Goal: Task Accomplishment & Management: Use online tool/utility

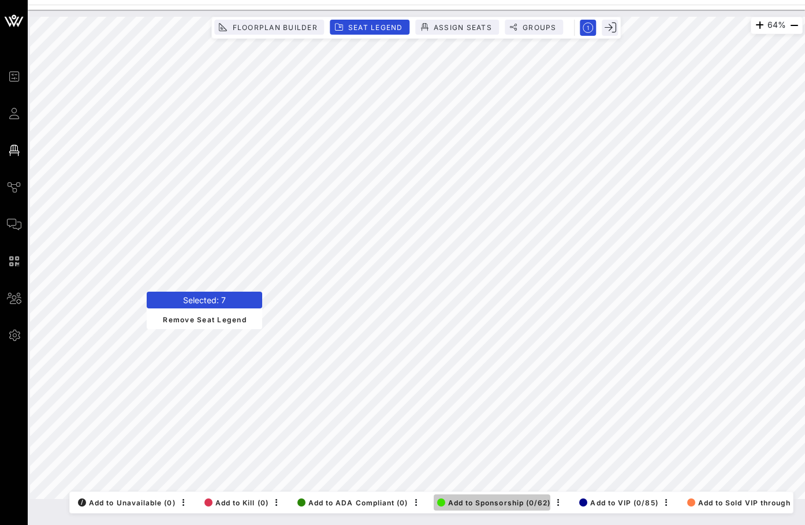
click at [515, 496] on button "Add to Sponsorship (0/62)" at bounding box center [492, 502] width 117 height 16
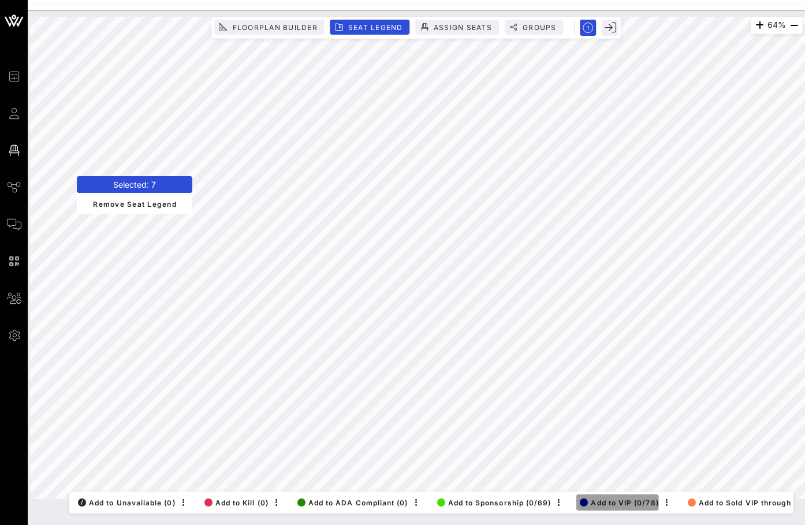
click at [588, 498] on button "Add to VIP (0/78)" at bounding box center [617, 502] width 82 height 16
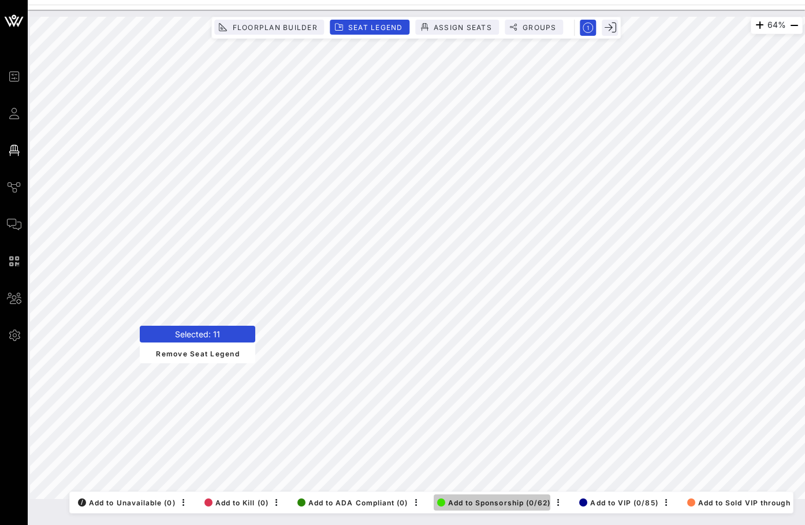
click at [499, 505] on span "Add to Sponsorship (0/62)" at bounding box center [494, 502] width 114 height 9
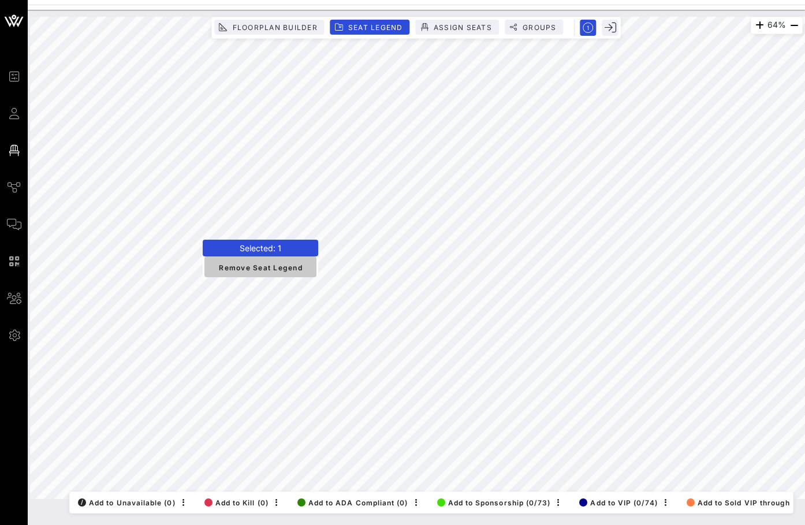
click at [266, 264] on span "Remove Seat Legend" at bounding box center [261, 267] width 94 height 10
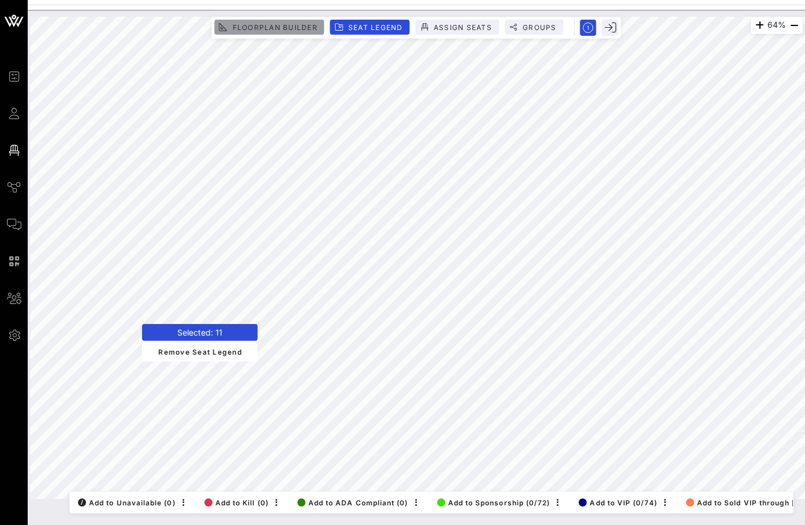
click at [282, 25] on span "Floorplan Builder" at bounding box center [274, 27] width 85 height 9
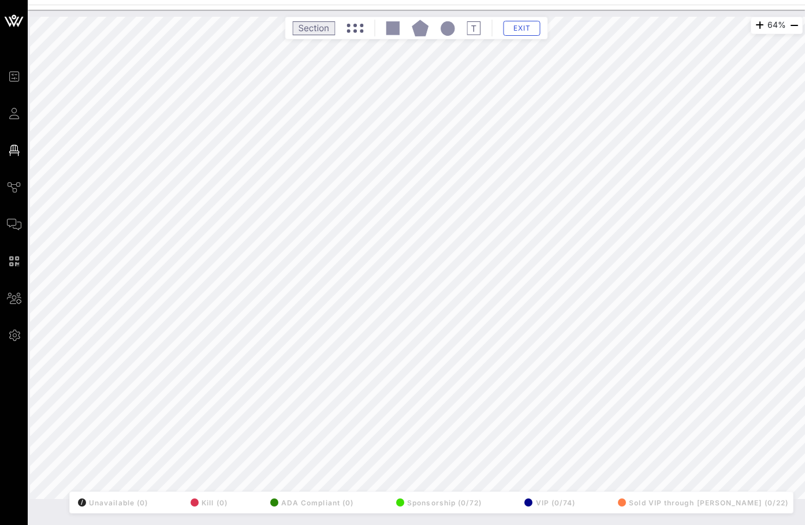
click at [204, 283] on div "64% Floorplan Builder Seat Legend Assign Seats Groups Exit All Reserved Shared …" at bounding box center [416, 258] width 773 height 482
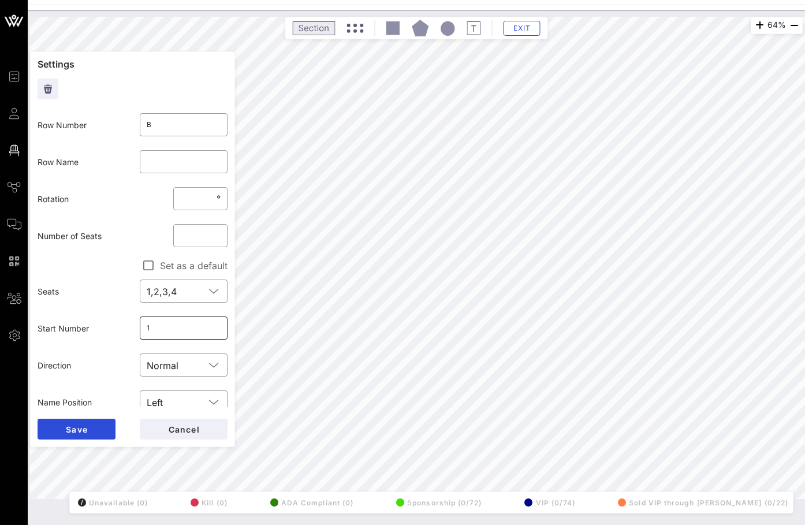
scroll to position [16, 0]
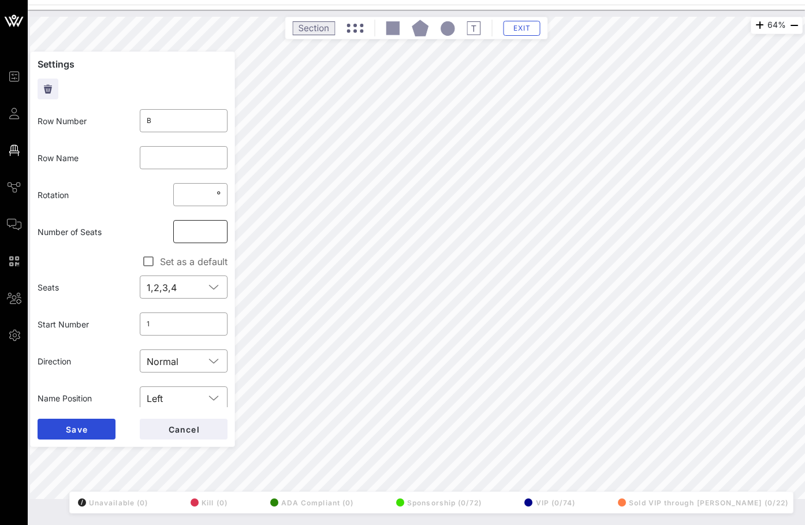
click at [188, 228] on input "**" at bounding box center [200, 231] width 40 height 18
type input "**"
click at [77, 427] on span "Save" at bounding box center [76, 429] width 23 height 10
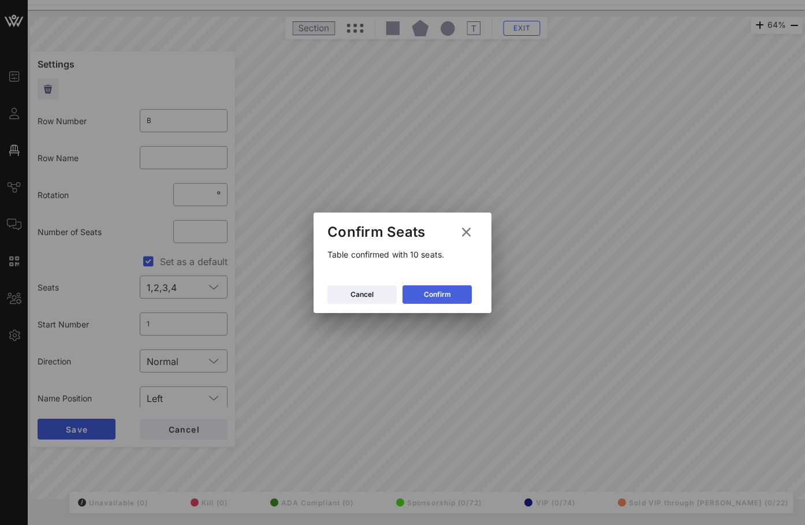
click at [423, 293] on button "Confirm" at bounding box center [436, 294] width 69 height 18
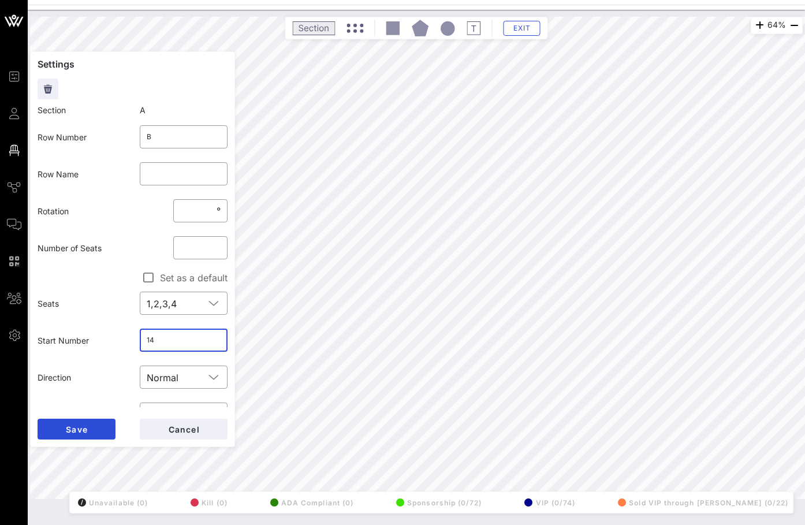
drag, startPoint x: 173, startPoint y: 341, endPoint x: 125, endPoint y: 341, distance: 47.9
click at [125, 341] on div "Start Number ​ 14" at bounding box center [133, 340] width 204 height 37
type input "11"
click at [99, 431] on button "Save" at bounding box center [77, 429] width 78 height 21
click at [162, 339] on input "11" at bounding box center [184, 340] width 74 height 18
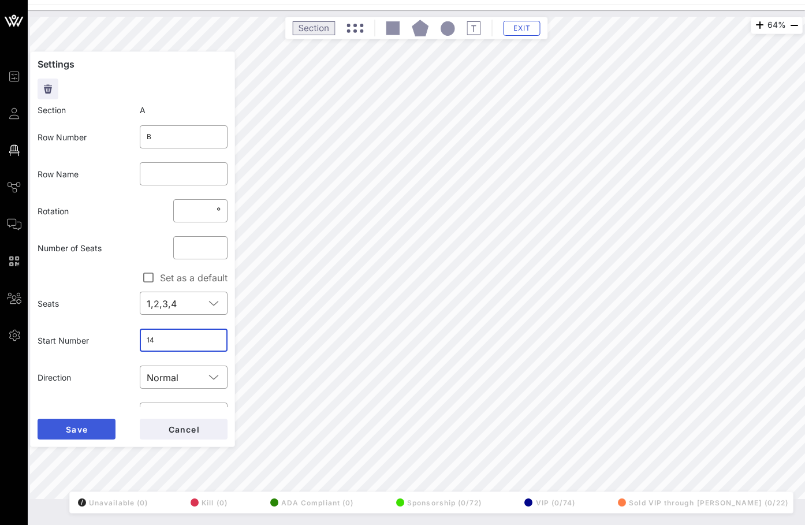
type input "14"
click at [86, 429] on span "Save" at bounding box center [76, 429] width 23 height 10
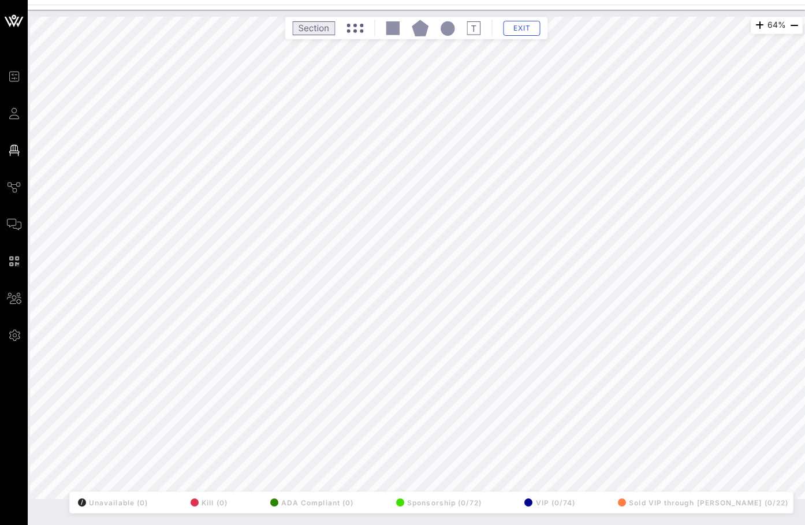
click at [197, 292] on div "64% Floorplan Builder Seat Legend Assign Seats Groups Exit All Reserved Shared …" at bounding box center [416, 258] width 773 height 482
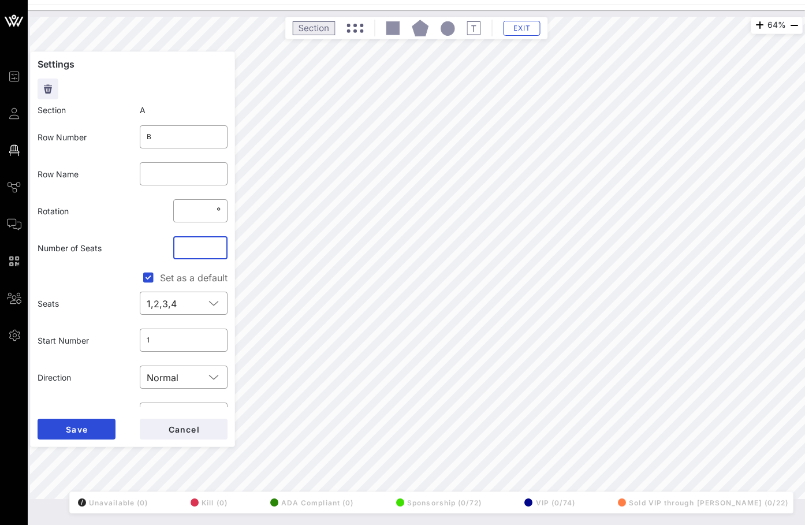
click at [197, 248] on input "**" at bounding box center [200, 247] width 40 height 18
type input "**"
click at [74, 434] on span "Save" at bounding box center [76, 429] width 23 height 10
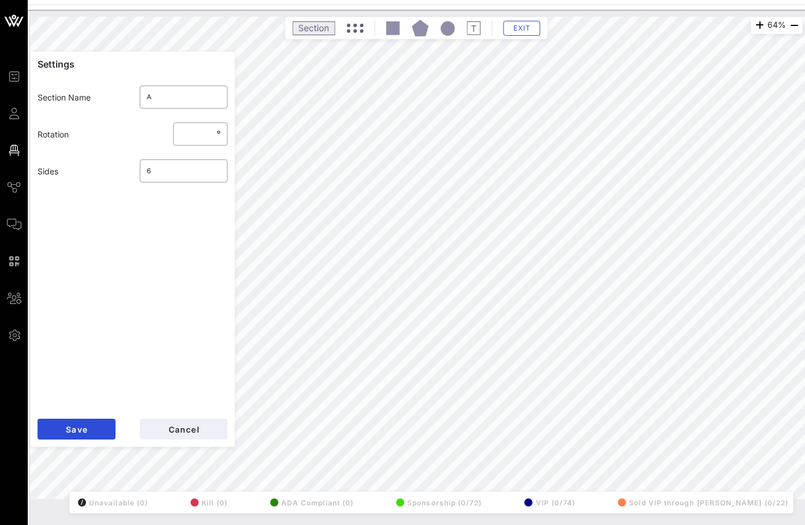
click at [203, 285] on div "64% Floorplan Builder Seat Legend Assign Seats Groups Exit Settings Section Nam…" at bounding box center [416, 258] width 773 height 482
click at [177, 426] on span "Cancel" at bounding box center [183, 429] width 32 height 10
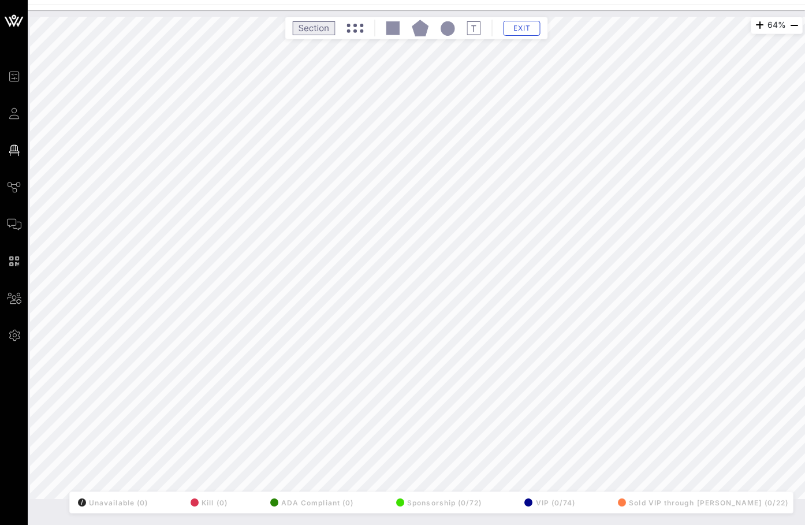
click at [145, 372] on div "64% Floorplan Builder Seat Legend Assign Seats Groups Exit All Reserved Shared …" at bounding box center [416, 258] width 773 height 482
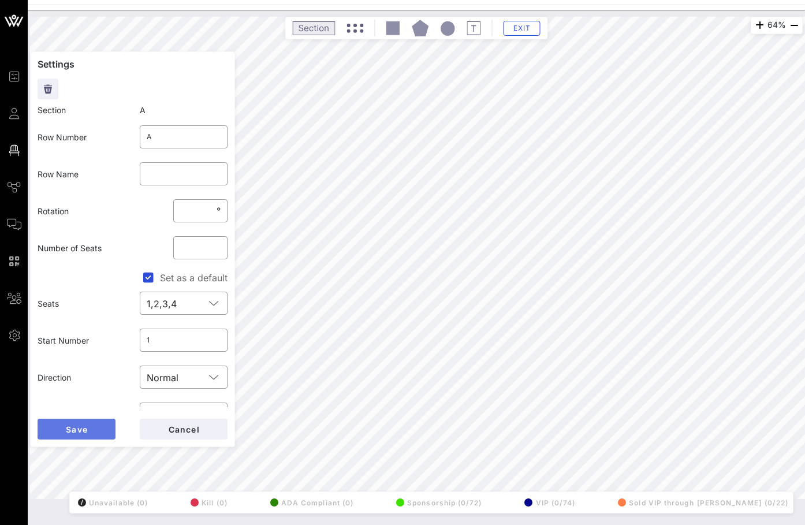
click at [88, 427] on button "Save" at bounding box center [77, 429] width 78 height 21
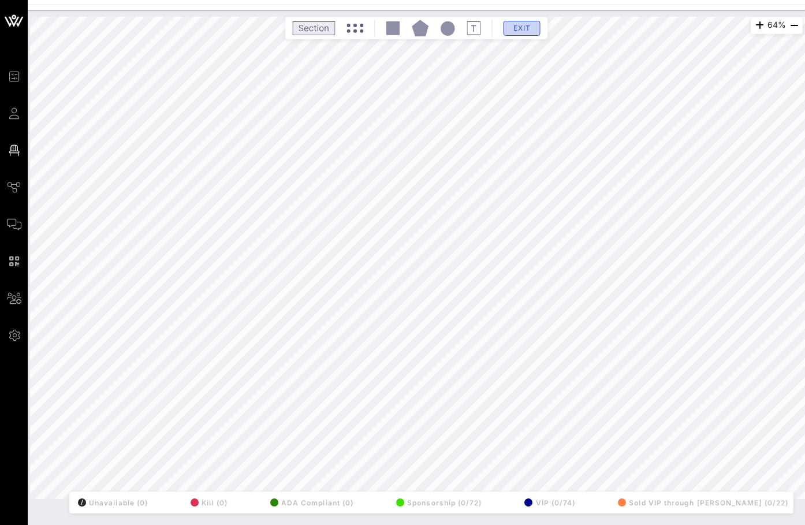
click at [524, 30] on span "Exit" at bounding box center [522, 28] width 22 height 9
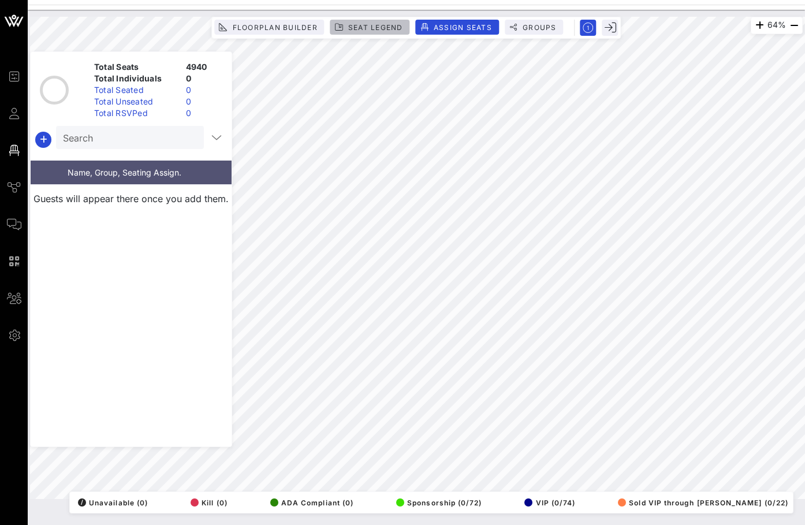
click at [366, 27] on span "Seat Legend" at bounding box center [375, 27] width 55 height 9
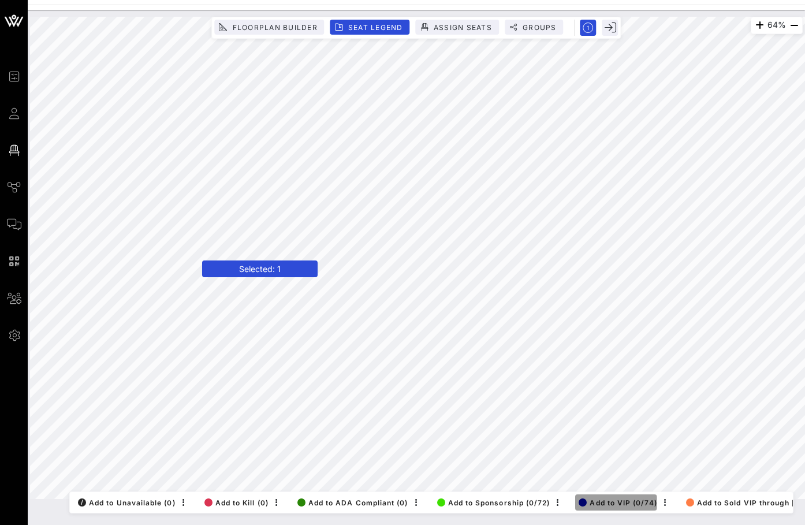
click at [625, 501] on span "Add to VIP (0/74)" at bounding box center [618, 502] width 78 height 9
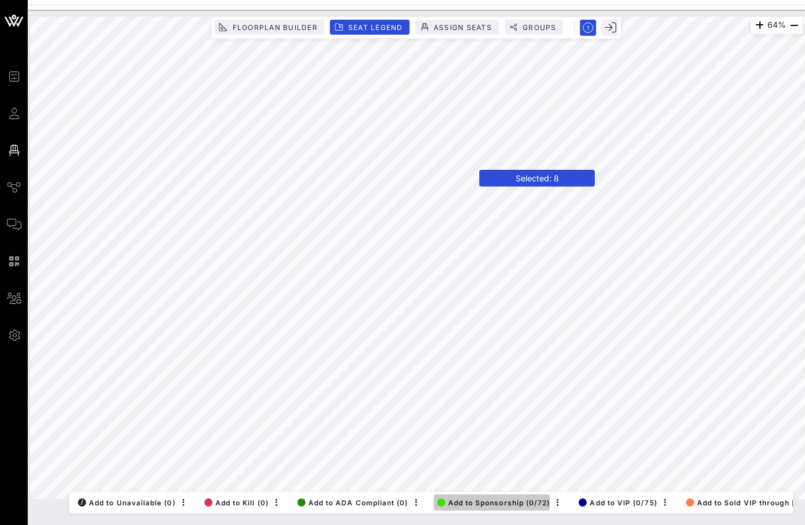
click at [500, 503] on span "Add to Sponsorship (0/72)" at bounding box center [493, 502] width 113 height 9
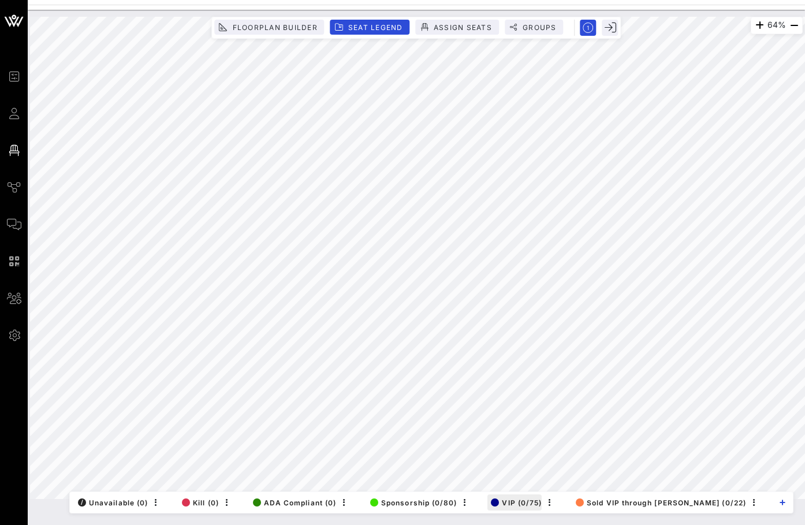
click at [520, 499] on div "64% Floorplan Builder Seat Legend Assign Seats Groups Exit All Reserved Shared …" at bounding box center [416, 258] width 773 height 482
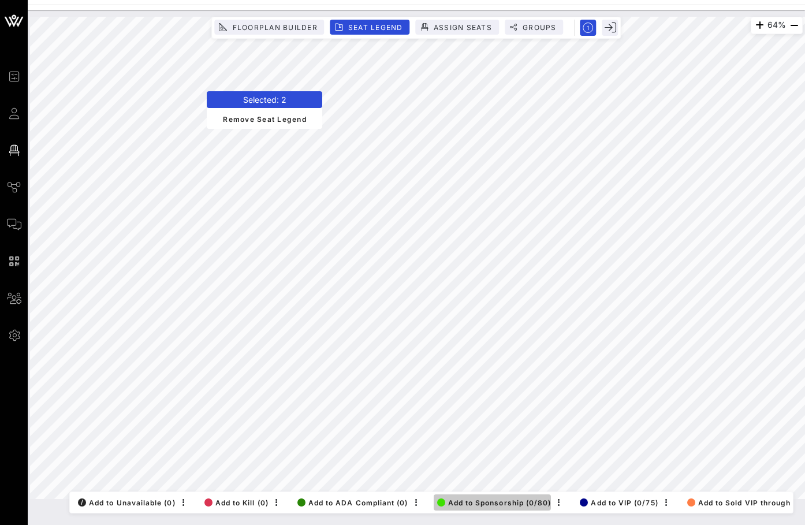
click at [461, 503] on span "Add to Sponsorship (0/80)" at bounding box center [494, 502] width 114 height 9
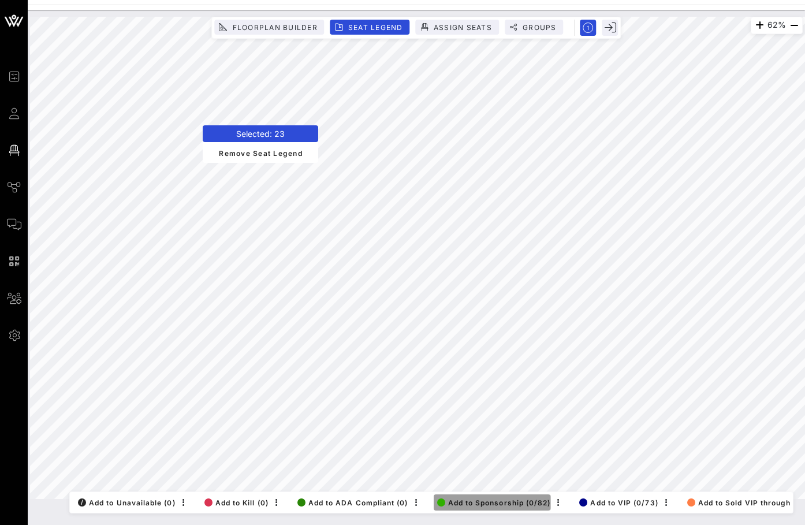
click at [489, 504] on span "Add to Sponsorship (0/82)" at bounding box center [494, 502] width 114 height 9
